Goal: Leave review/rating

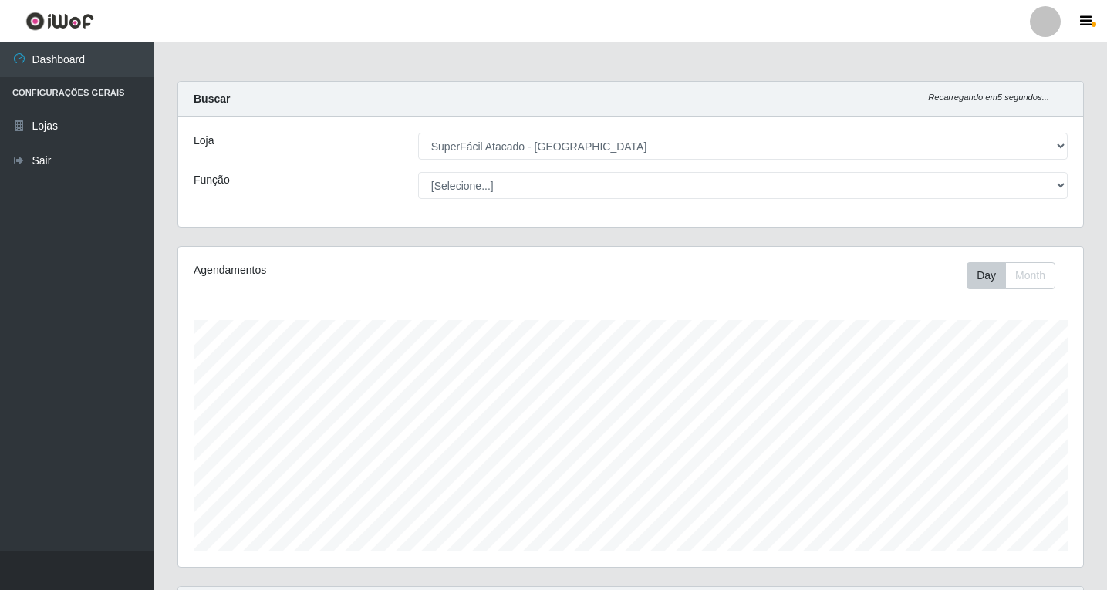
select select "503"
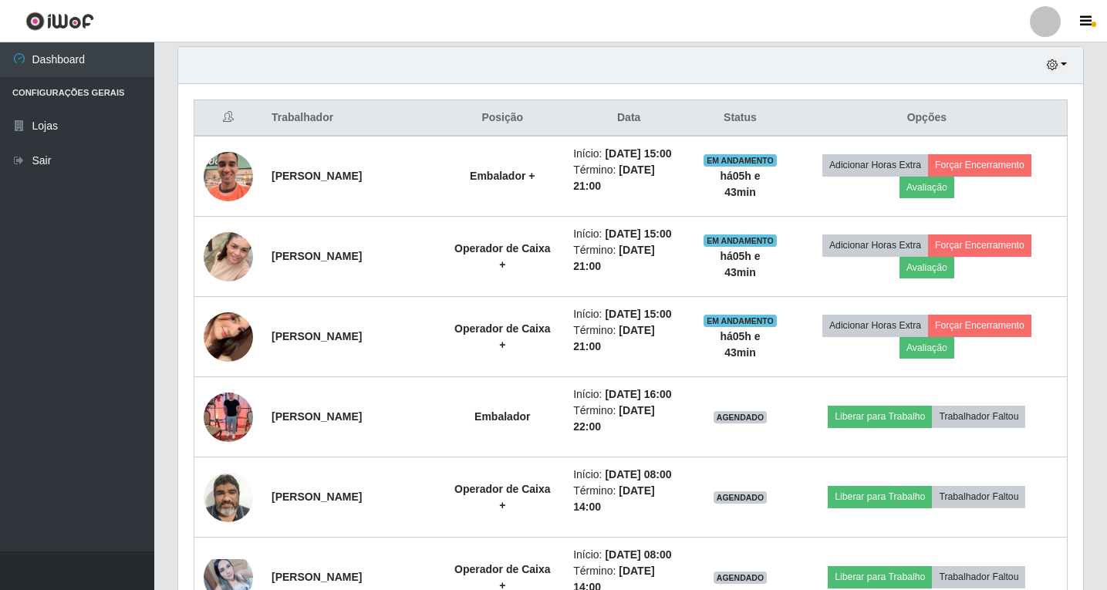
scroll to position [320, 905]
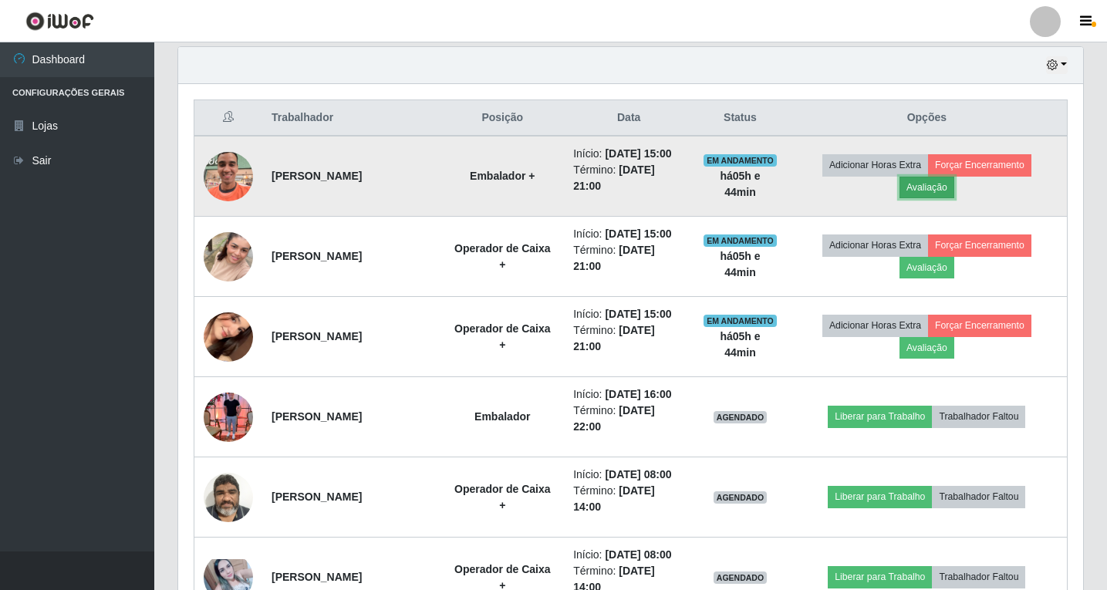
click at [948, 188] on button "Avaliação" at bounding box center [927, 188] width 55 height 22
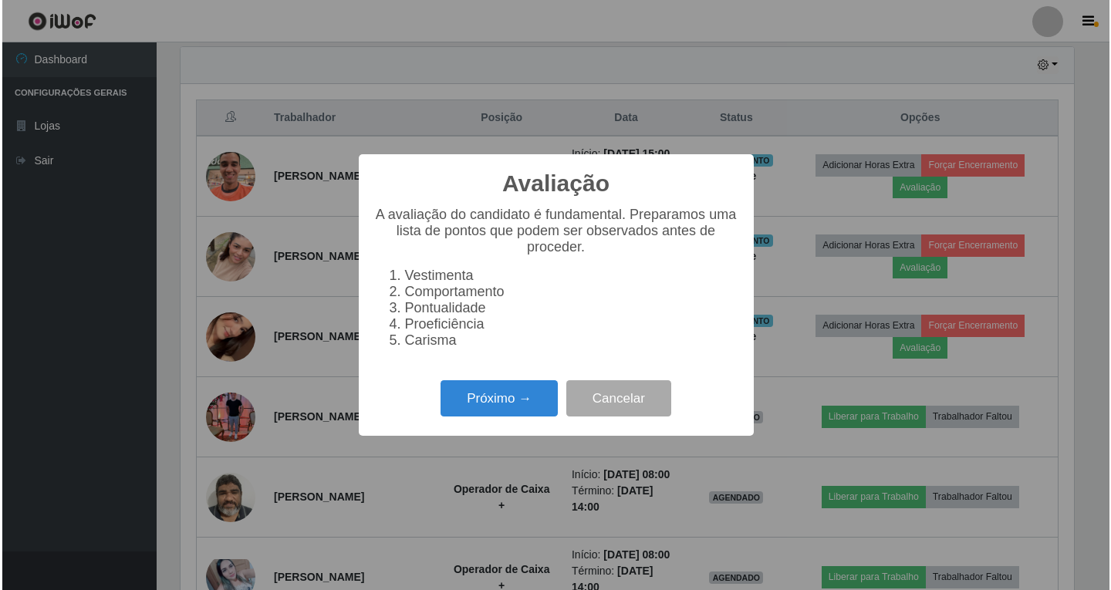
scroll to position [320, 897]
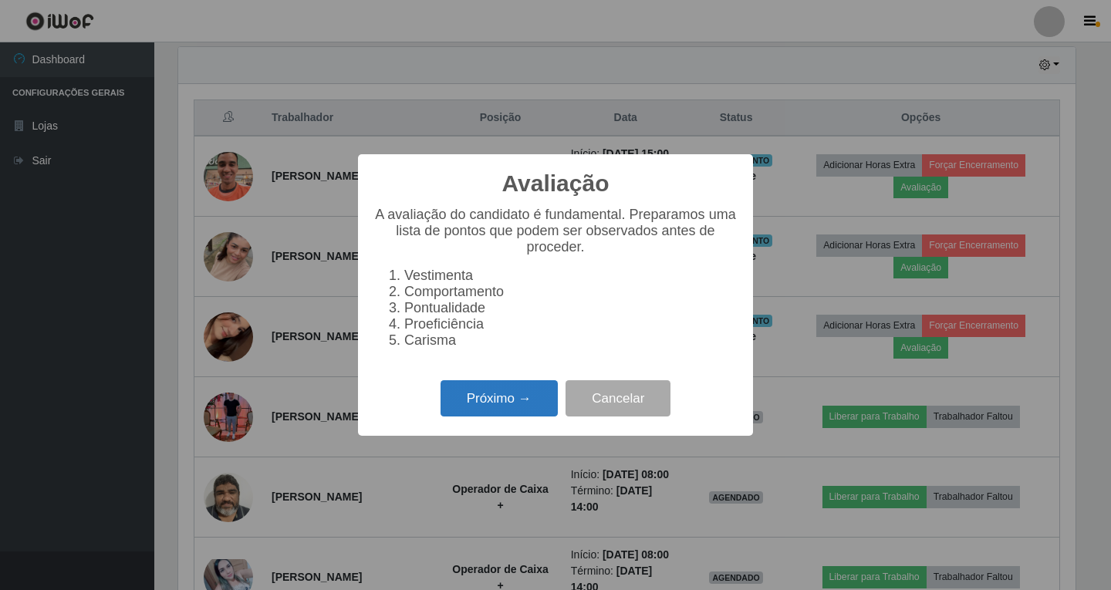
click at [483, 404] on button "Próximo →" at bounding box center [499, 398] width 117 height 36
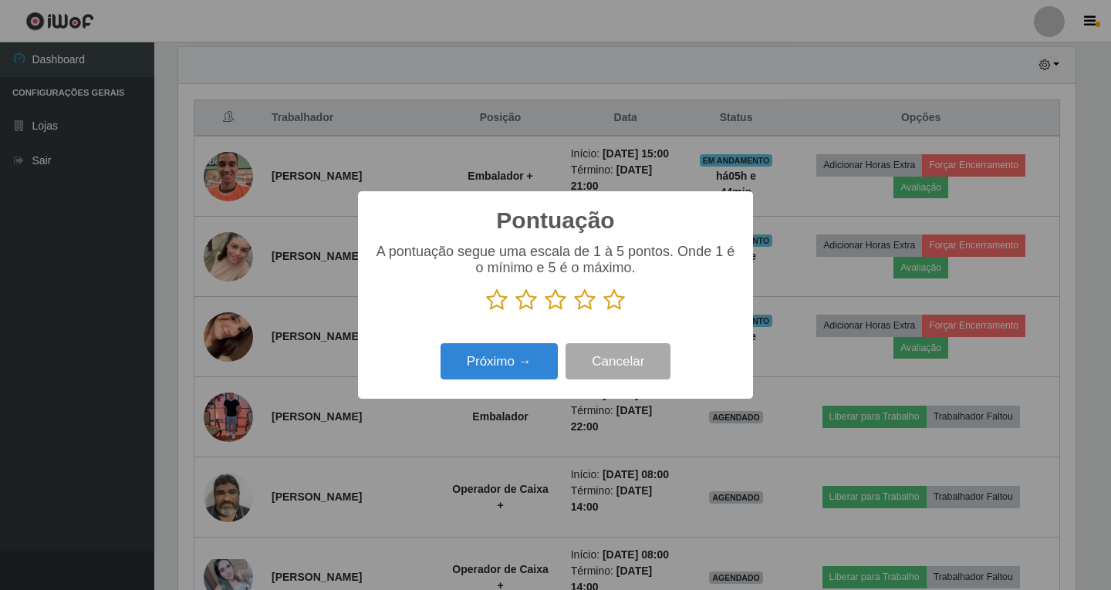
click at [585, 304] on icon at bounding box center [585, 300] width 22 height 23
click at [574, 312] on input "radio" at bounding box center [574, 312] width 0 height 0
click at [504, 370] on button "Próximo →" at bounding box center [499, 361] width 117 height 36
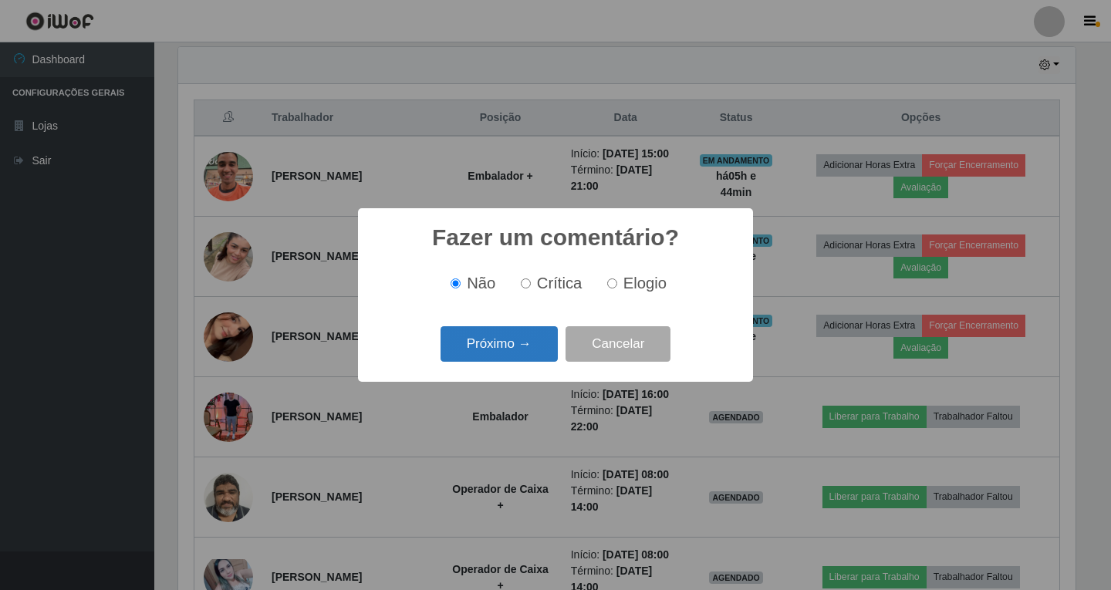
click at [503, 349] on button "Próximo →" at bounding box center [499, 344] width 117 height 36
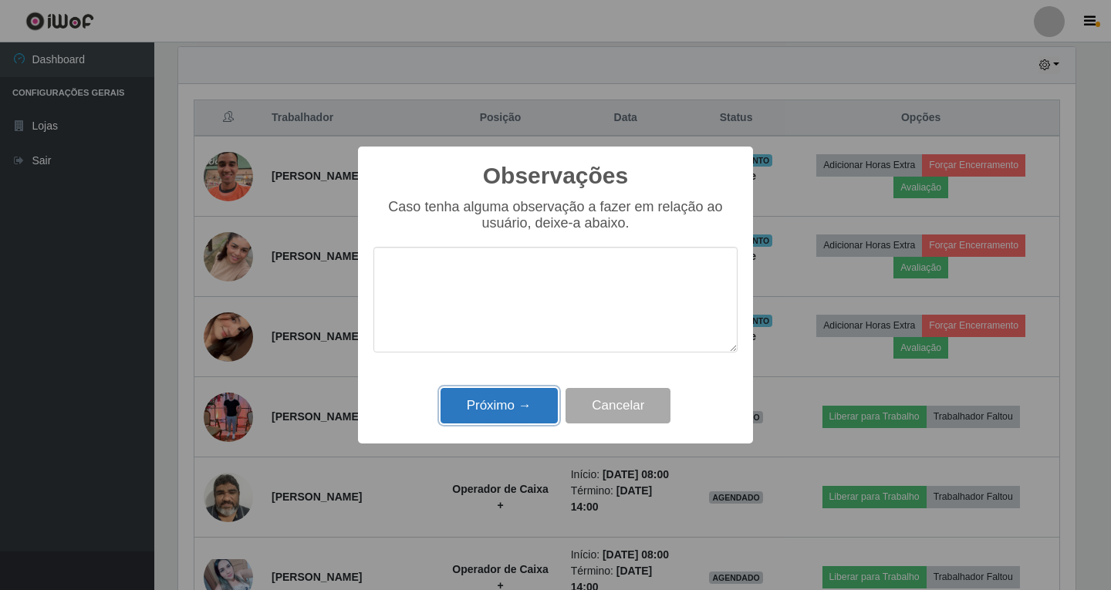
click at [498, 406] on button "Próximo →" at bounding box center [499, 406] width 117 height 36
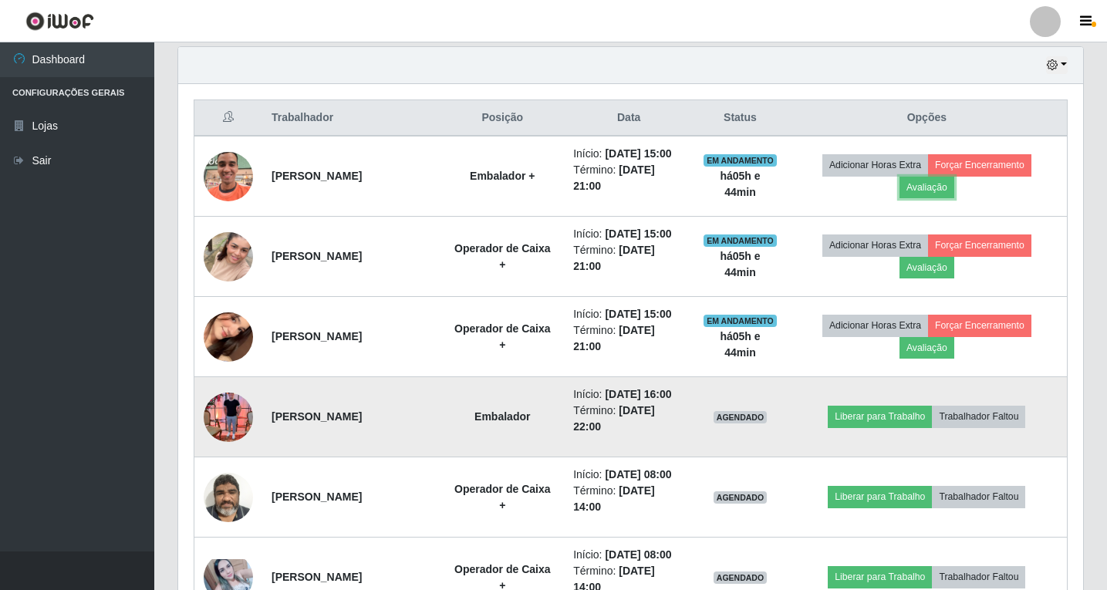
scroll to position [320, 905]
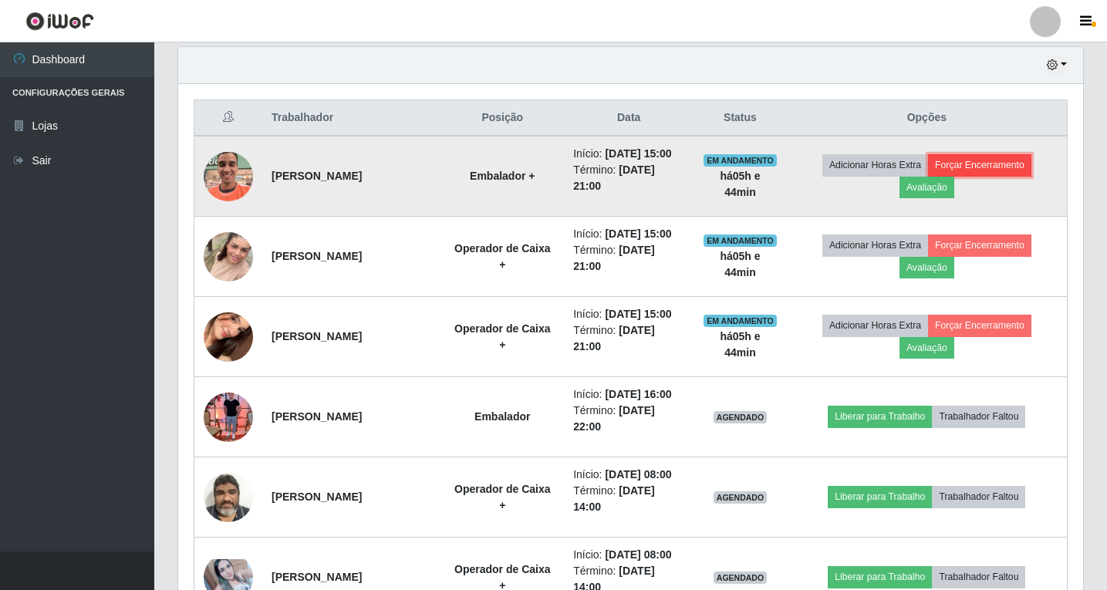
click at [985, 157] on button "Forçar Encerramento" at bounding box center [979, 165] width 103 height 22
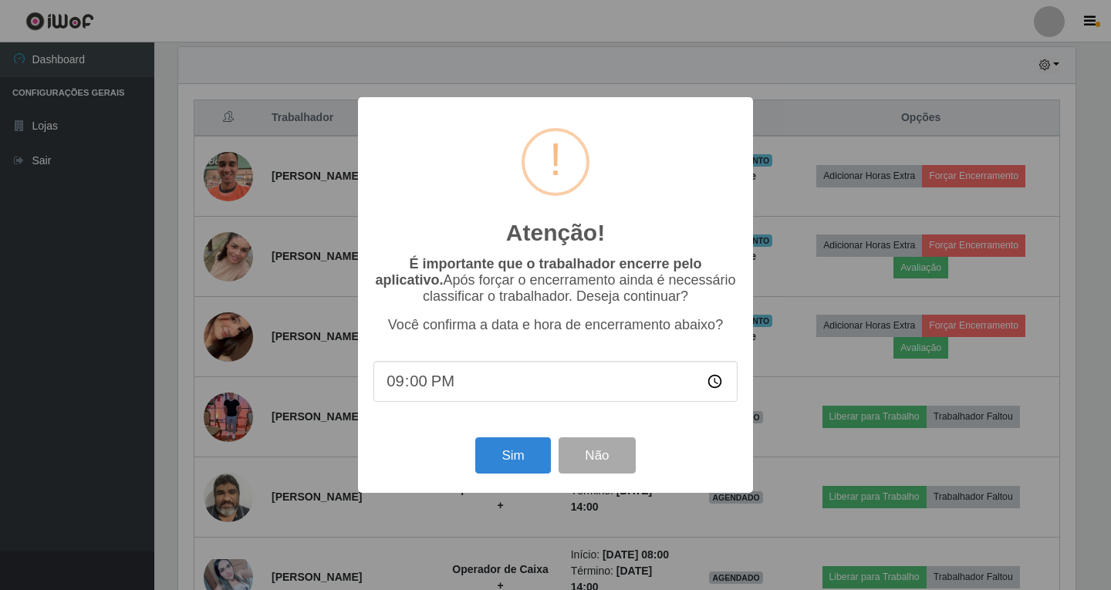
click at [432, 384] on input "21:00" at bounding box center [555, 381] width 364 height 41
click at [438, 386] on input "21:00" at bounding box center [555, 381] width 364 height 41
type input "20:41"
click at [524, 461] on button "Sim" at bounding box center [512, 456] width 75 height 36
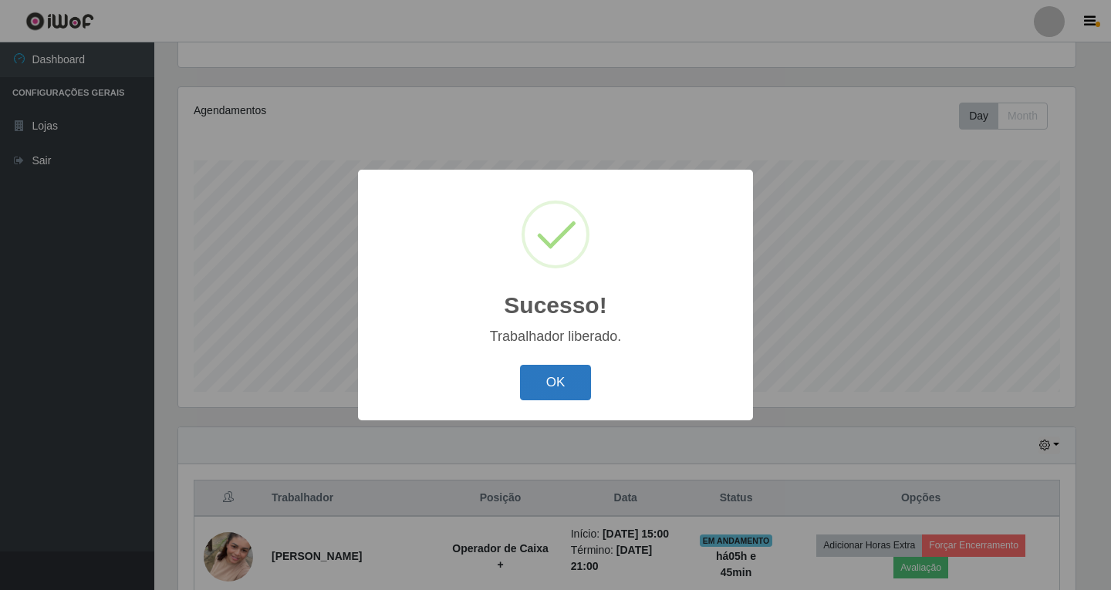
click at [556, 387] on button "OK" at bounding box center [556, 383] width 72 height 36
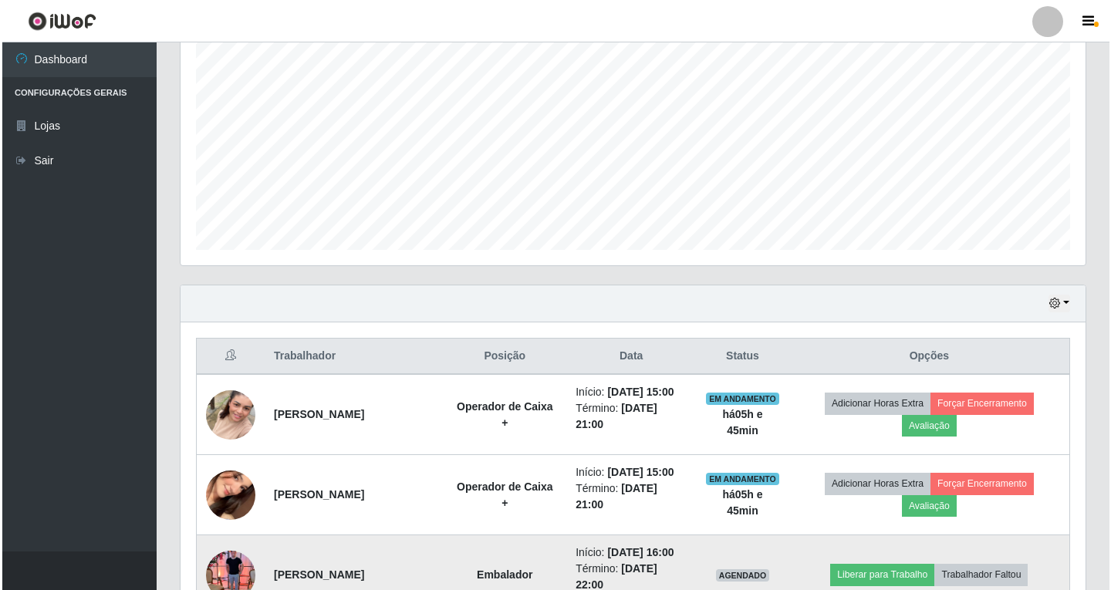
scroll to position [468, 0]
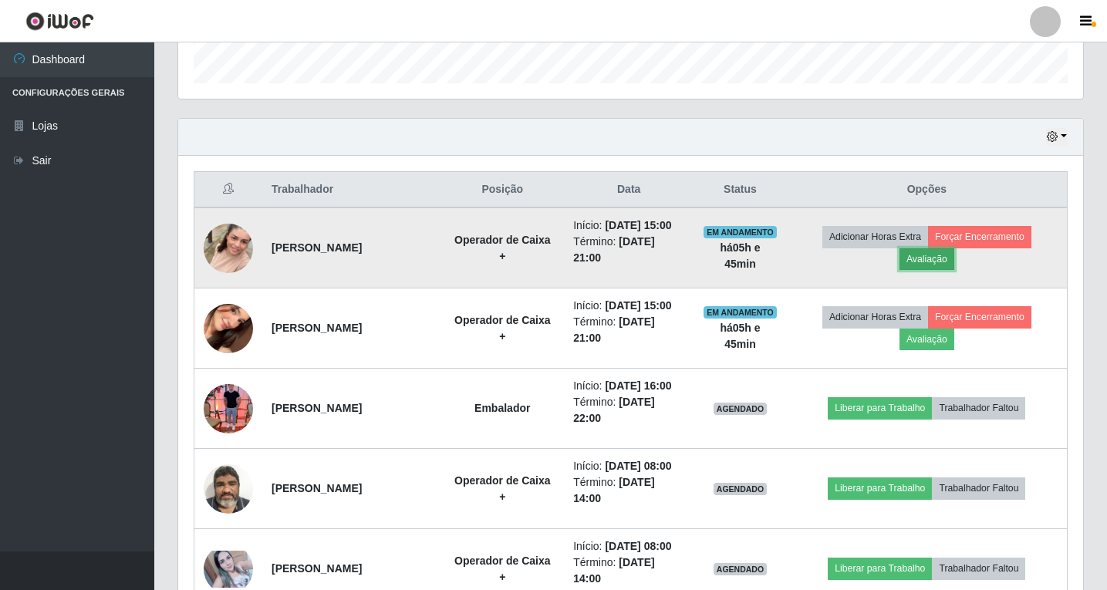
click at [926, 259] on button "Avaliação" at bounding box center [927, 259] width 55 height 22
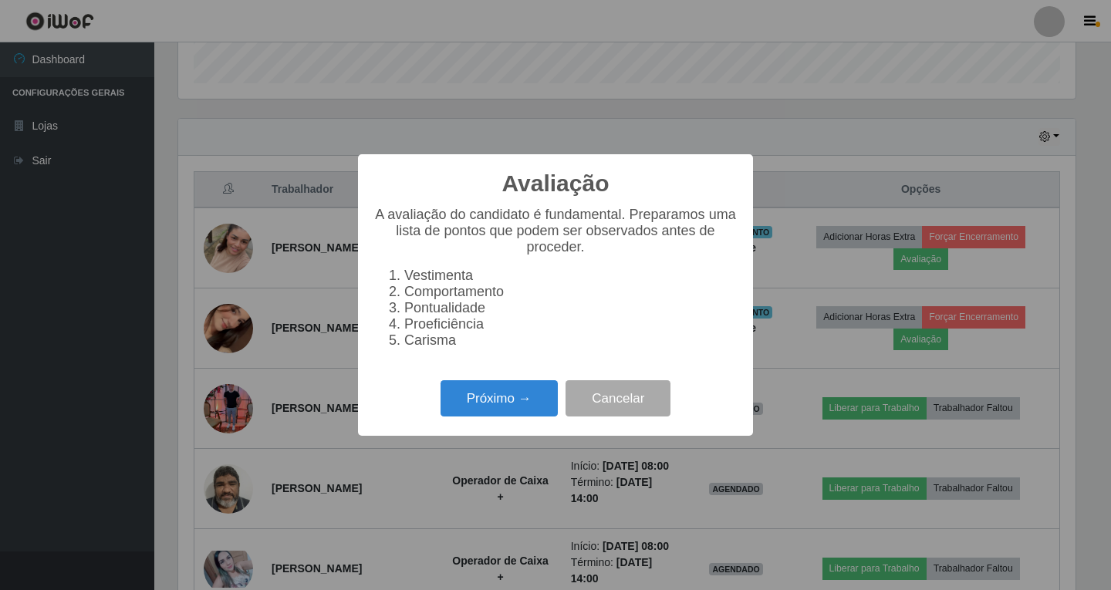
scroll to position [320, 897]
click at [509, 405] on button "Próximo →" at bounding box center [499, 398] width 117 height 36
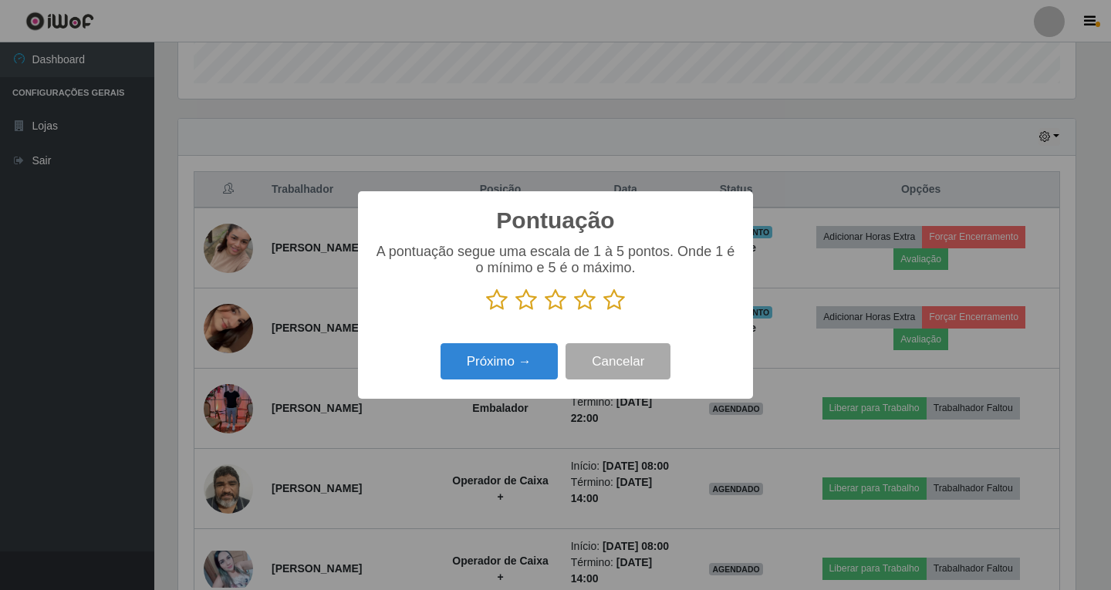
scroll to position [771341, 770764]
click at [586, 303] on icon at bounding box center [585, 300] width 22 height 23
click at [574, 312] on input "radio" at bounding box center [574, 312] width 0 height 0
click at [490, 365] on button "Próximo →" at bounding box center [499, 361] width 117 height 36
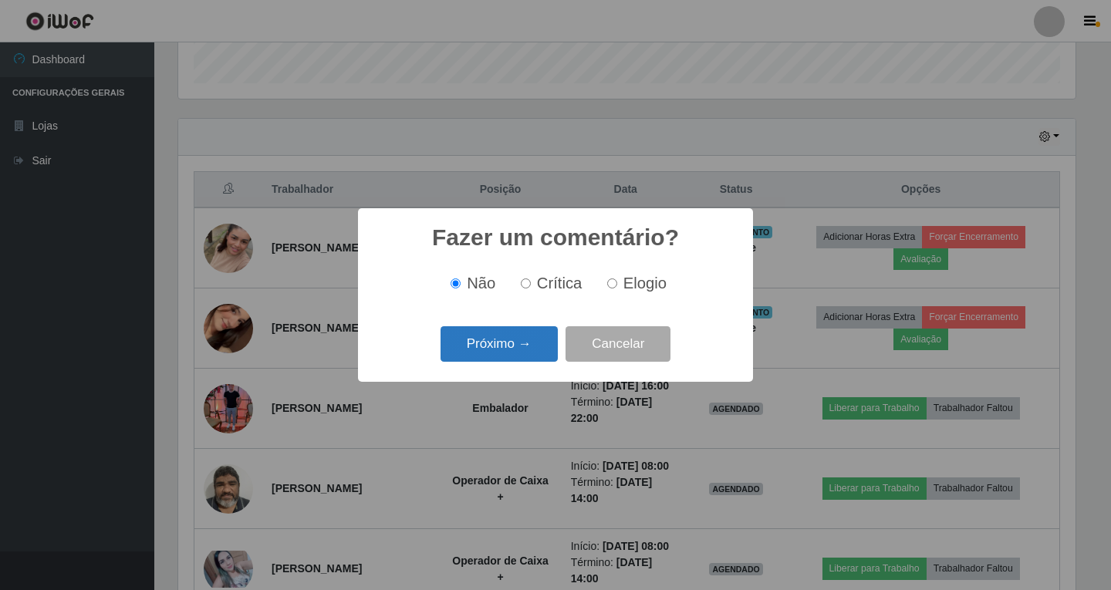
click at [520, 338] on button "Próximo →" at bounding box center [499, 344] width 117 height 36
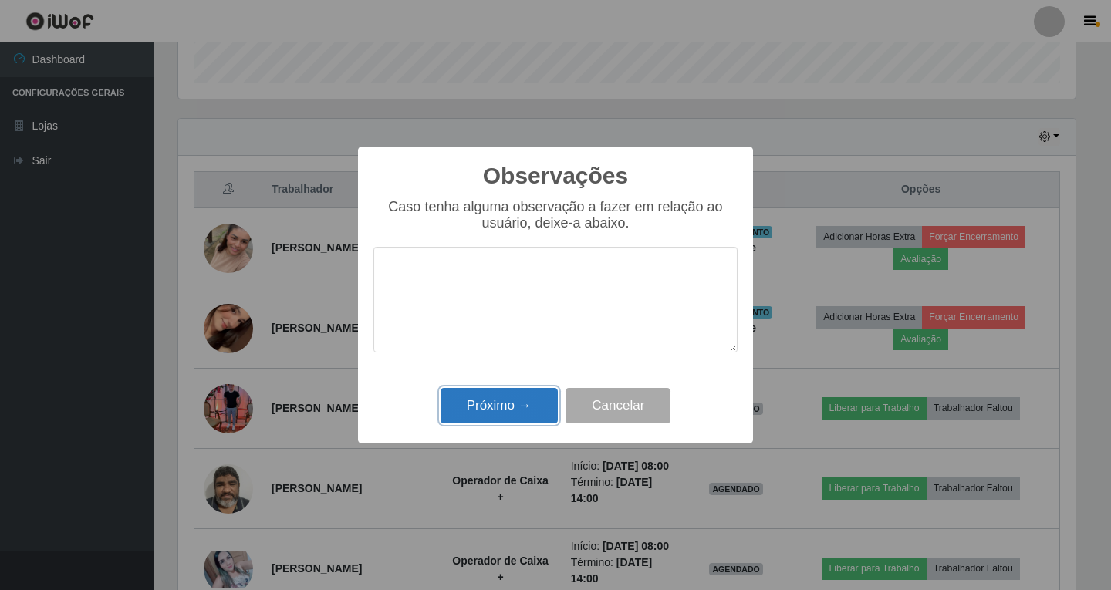
drag, startPoint x: 509, startPoint y: 410, endPoint x: 482, endPoint y: 375, distance: 44.5
click at [508, 409] on button "Próximo →" at bounding box center [499, 406] width 117 height 36
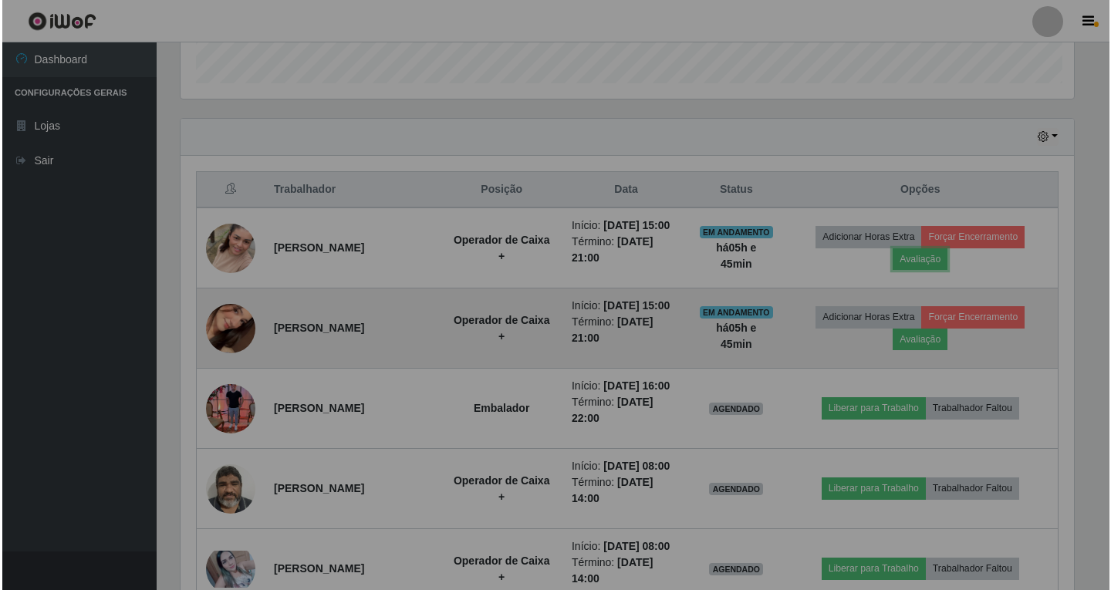
scroll to position [320, 905]
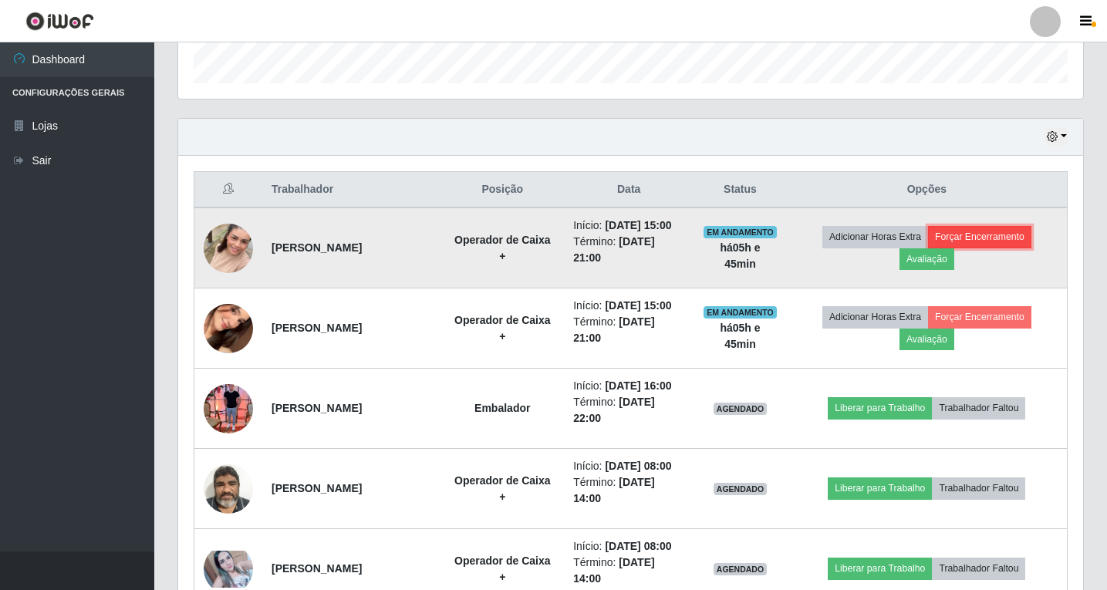
click at [994, 230] on button "Forçar Encerramento" at bounding box center [979, 237] width 103 height 22
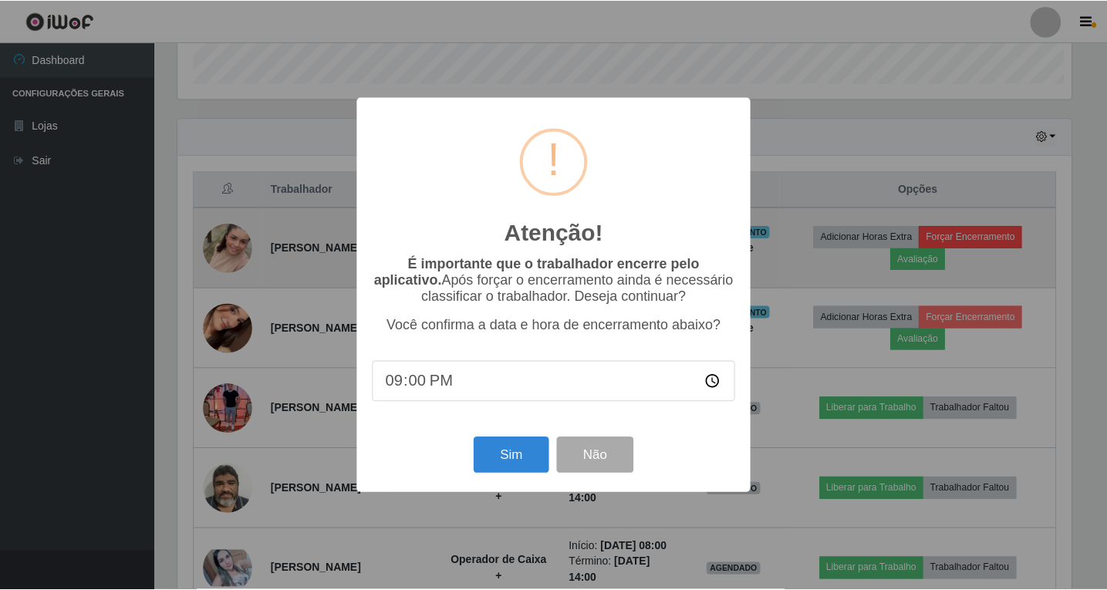
scroll to position [320, 897]
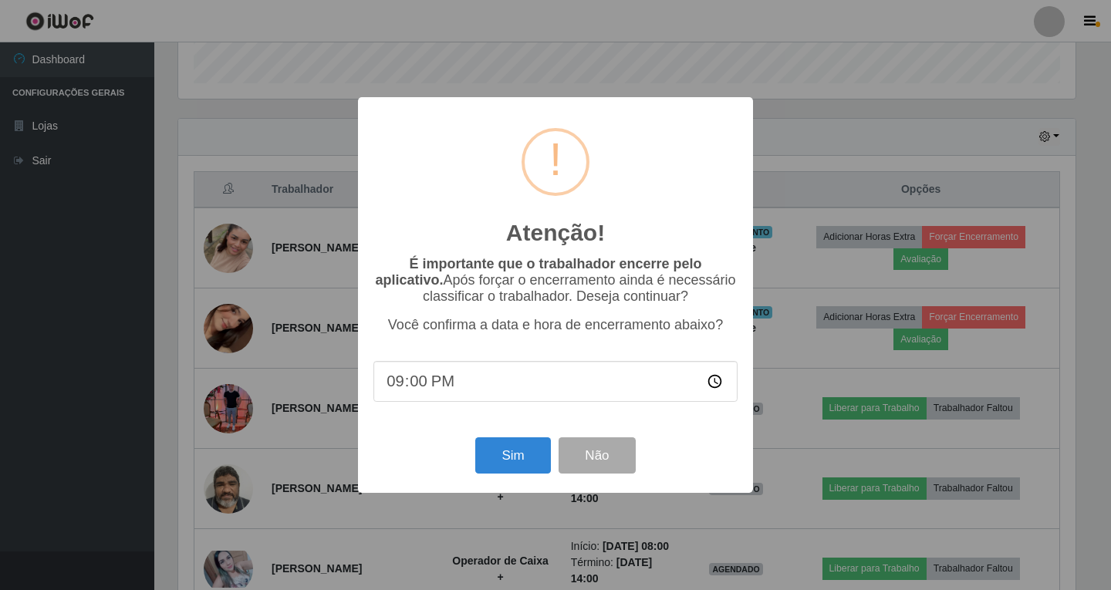
click at [429, 386] on input "21:00" at bounding box center [555, 381] width 364 height 41
type input "20:41"
click at [509, 451] on button "Sim" at bounding box center [512, 456] width 75 height 36
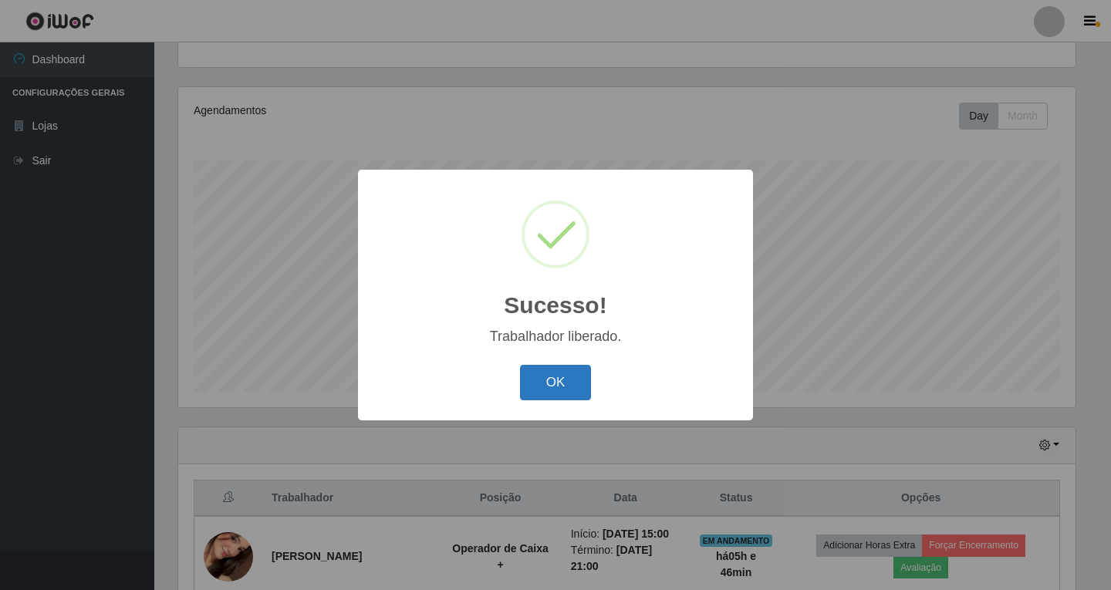
click at [574, 386] on button "OK" at bounding box center [556, 383] width 72 height 36
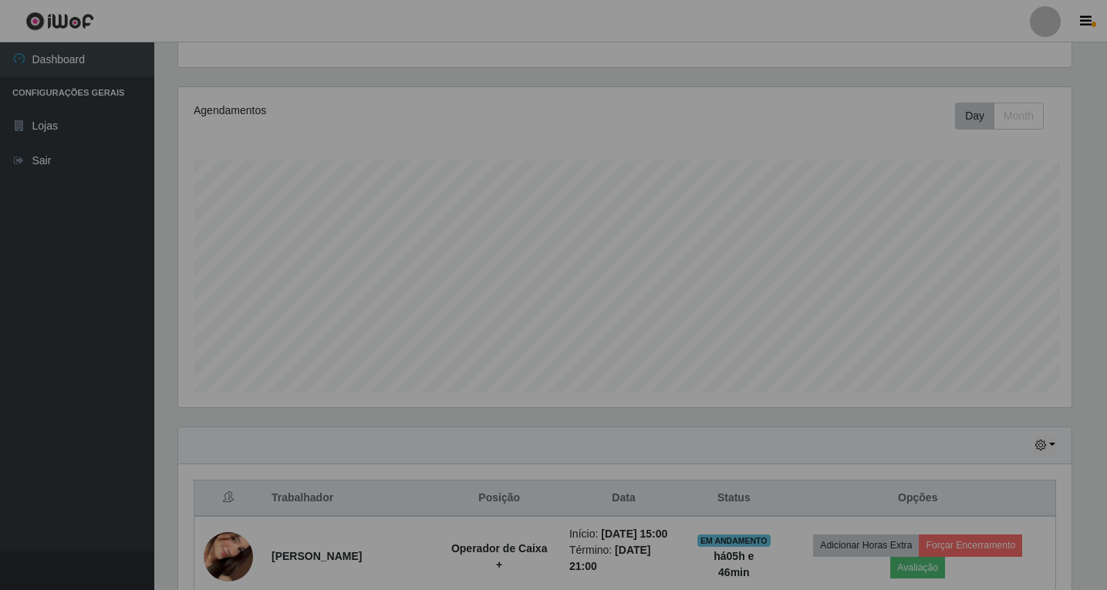
scroll to position [0, 0]
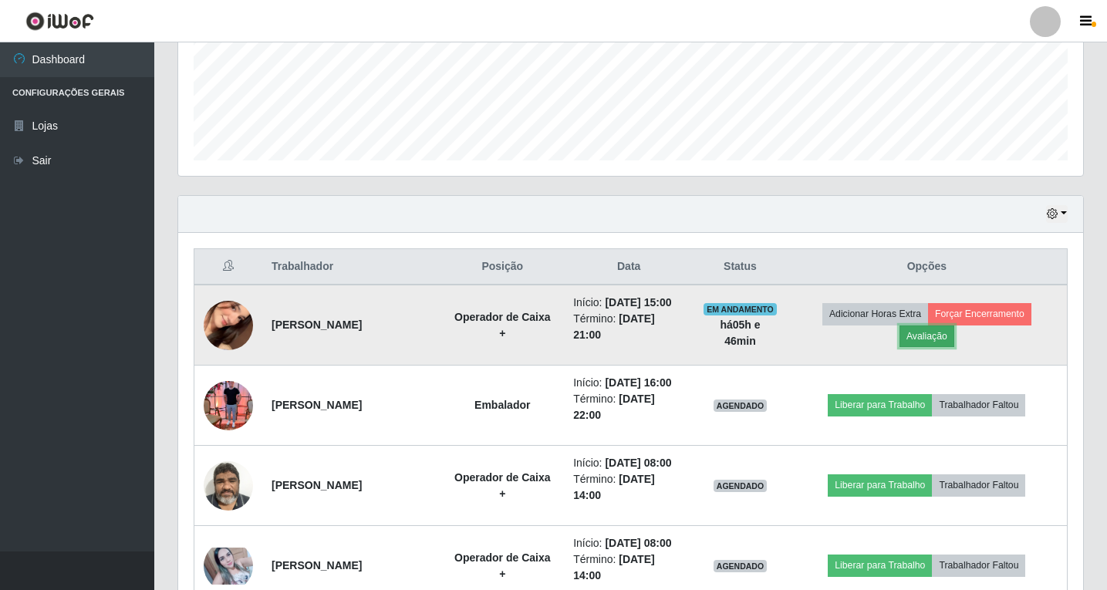
click at [944, 335] on button "Avaliação" at bounding box center [927, 337] width 55 height 22
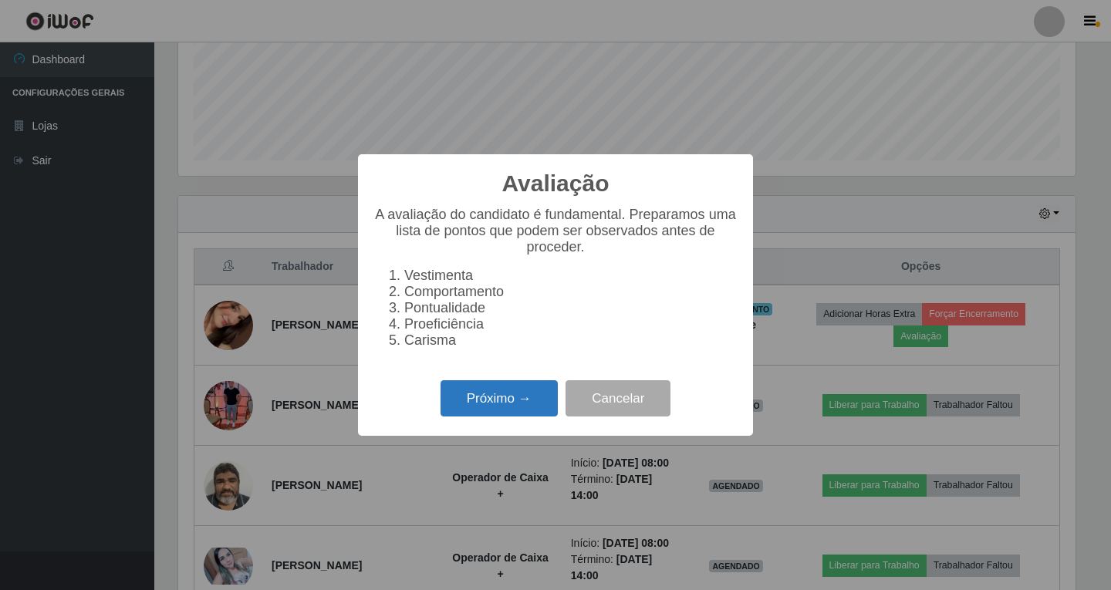
click at [485, 407] on button "Próximo →" at bounding box center [499, 398] width 117 height 36
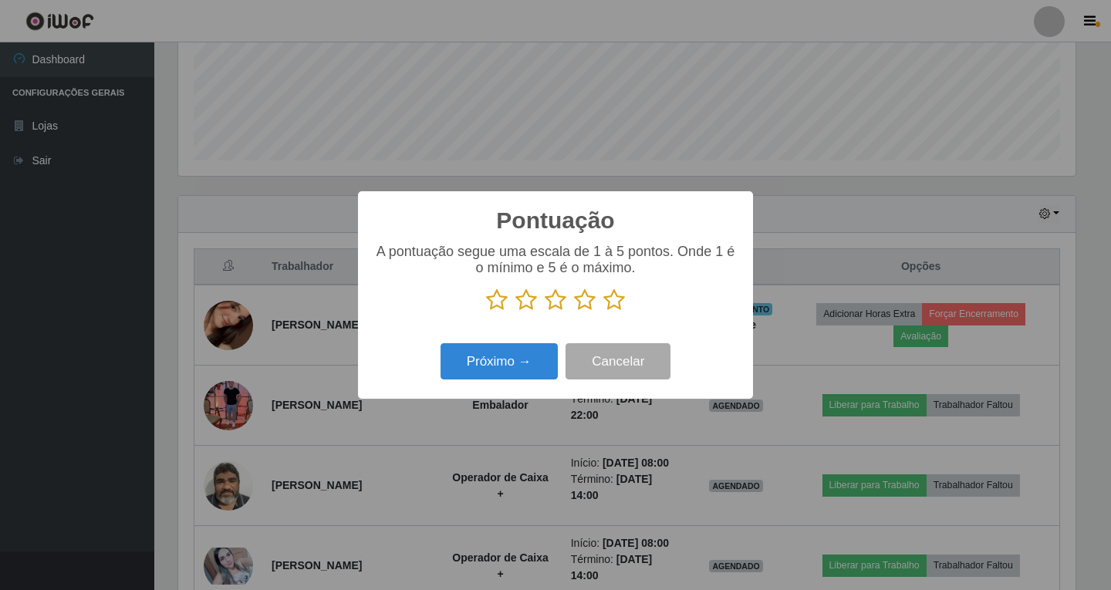
click at [587, 305] on icon at bounding box center [585, 300] width 22 height 23
click at [574, 312] on input "radio" at bounding box center [574, 312] width 0 height 0
click at [515, 367] on button "Próximo →" at bounding box center [499, 361] width 117 height 36
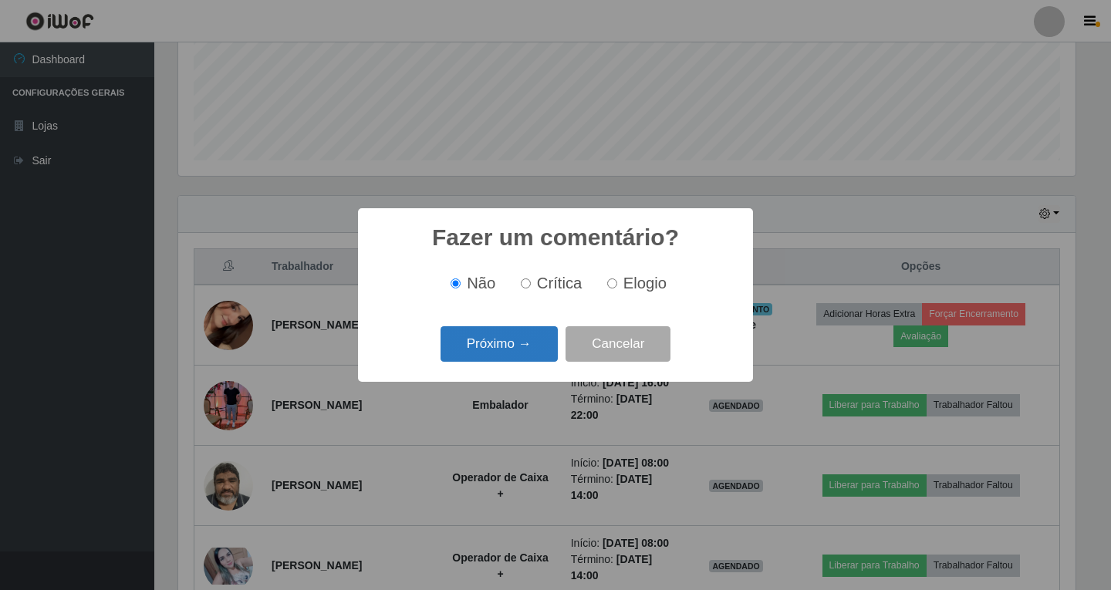
click at [517, 336] on button "Próximo →" at bounding box center [499, 344] width 117 height 36
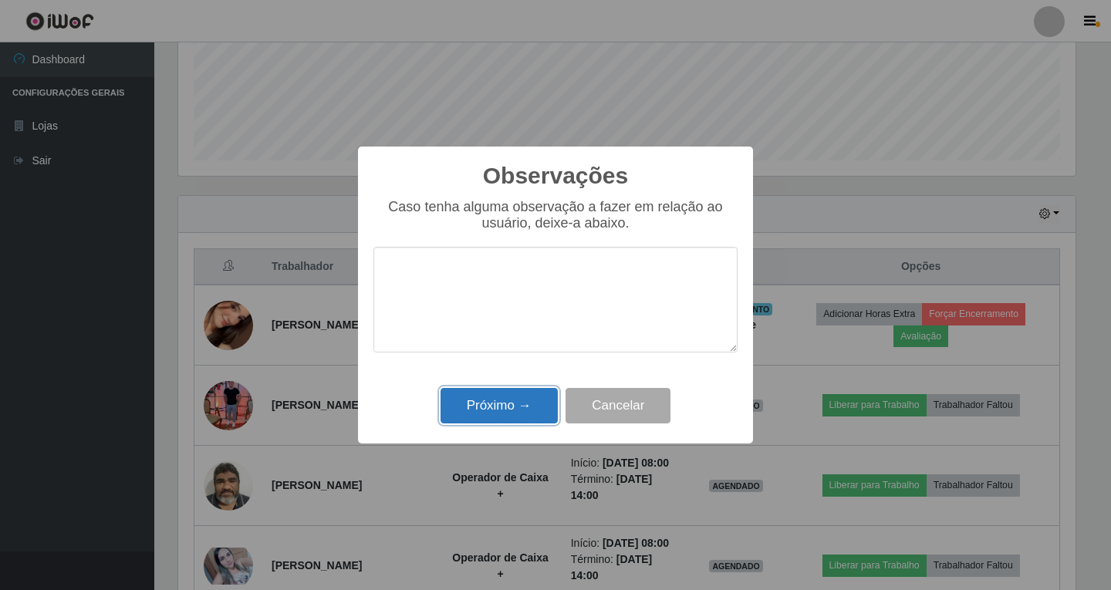
drag, startPoint x: 501, startPoint y: 405, endPoint x: 462, endPoint y: 384, distance: 43.8
click at [500, 404] on button "Próximo →" at bounding box center [499, 406] width 117 height 36
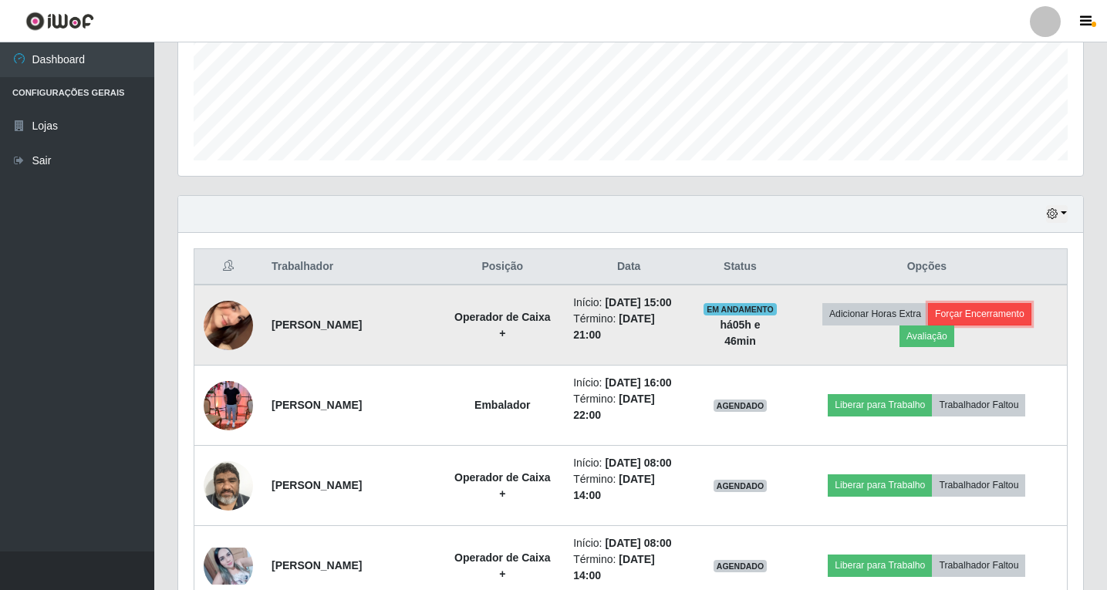
click at [990, 316] on button "Forçar Encerramento" at bounding box center [979, 314] width 103 height 22
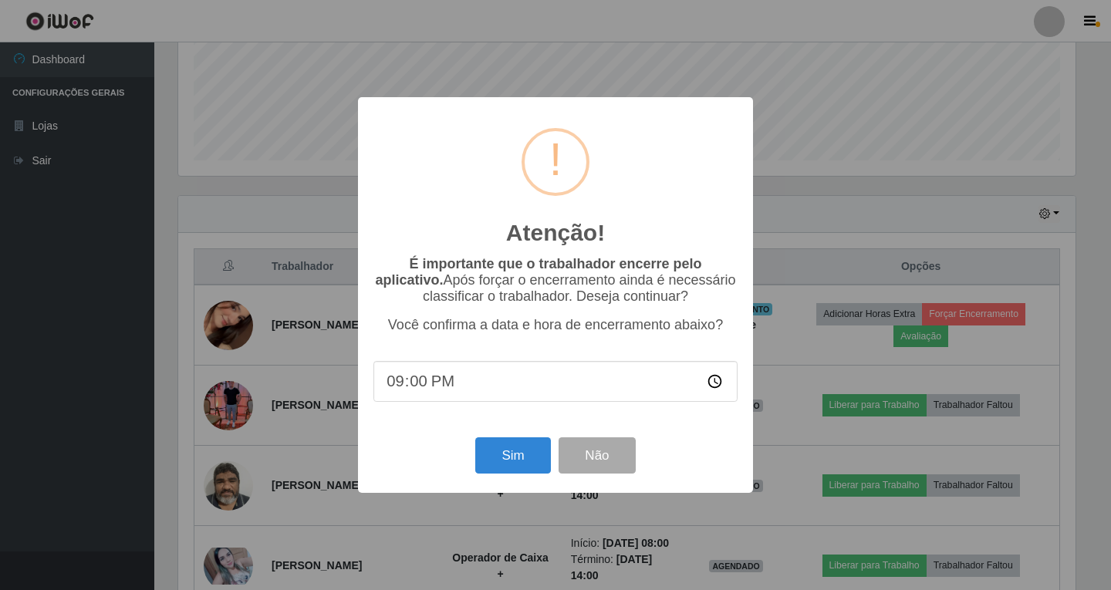
click at [434, 384] on input "21:00" at bounding box center [555, 381] width 364 height 41
type input "20:41"
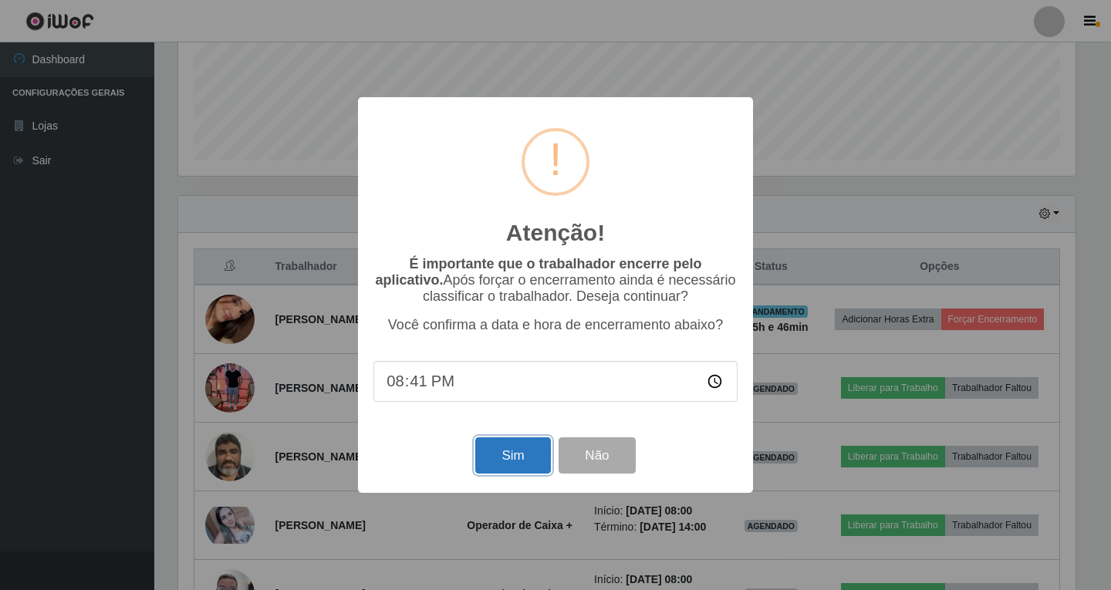
click at [512, 458] on button "Sim" at bounding box center [512, 456] width 75 height 36
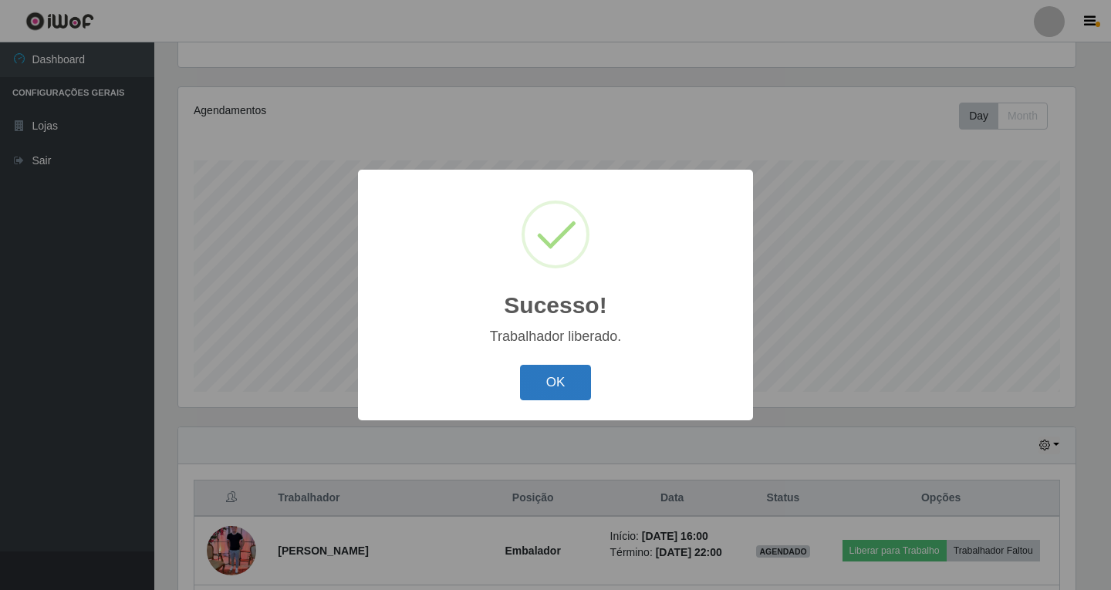
drag, startPoint x: 570, startPoint y: 380, endPoint x: 569, endPoint y: 359, distance: 20.8
click at [569, 379] on button "OK" at bounding box center [556, 383] width 72 height 36
